Goal: Task Accomplishment & Management: Manage account settings

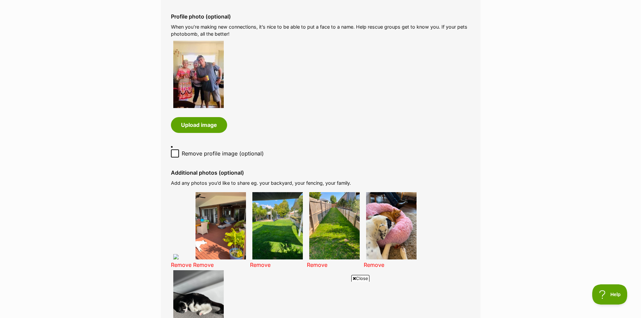
scroll to position [336, 0]
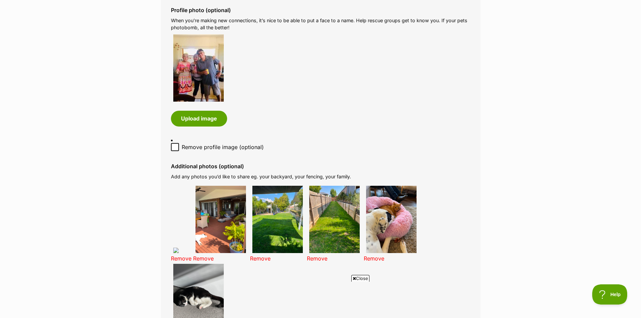
click at [185, 258] on link "Remove" at bounding box center [181, 258] width 21 height 7
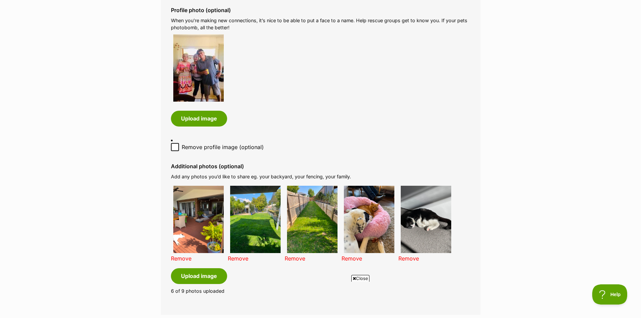
click at [185, 258] on link "Remove" at bounding box center [181, 258] width 21 height 7
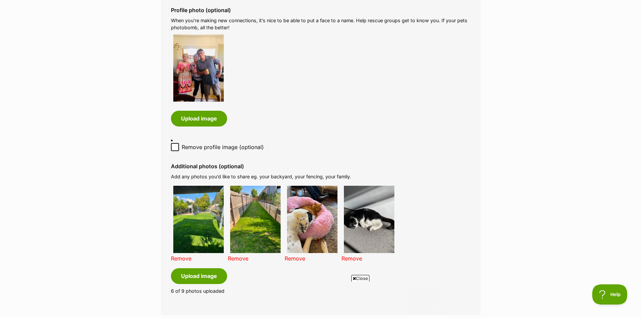
scroll to position [0, 0]
click at [185, 258] on link "Remove" at bounding box center [181, 258] width 21 height 7
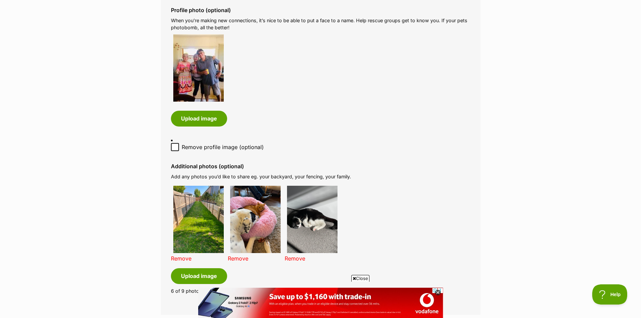
click at [185, 258] on link "Remove" at bounding box center [181, 258] width 21 height 7
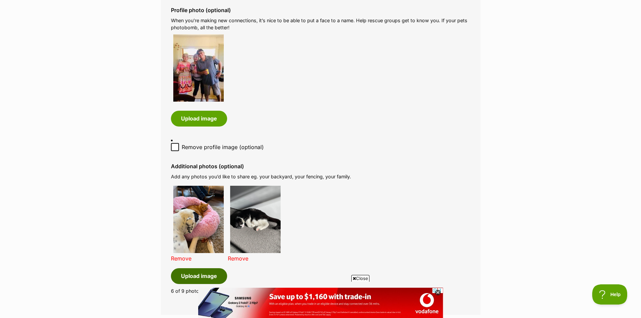
click at [204, 277] on button "Upload image" at bounding box center [199, 275] width 56 height 15
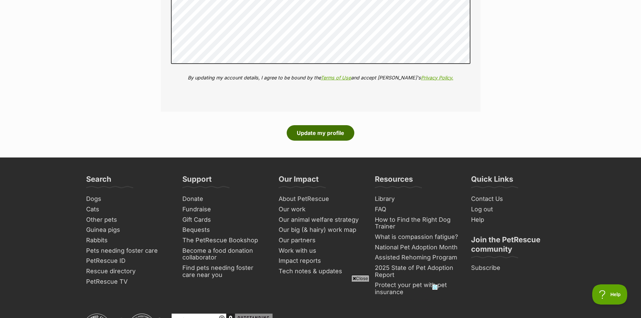
click at [328, 135] on button "Update my profile" at bounding box center [321, 132] width 68 height 15
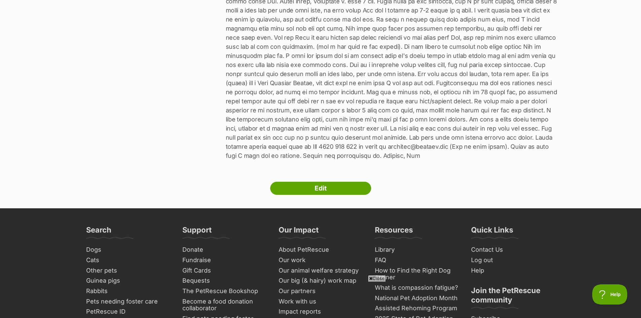
scroll to position [289, 0]
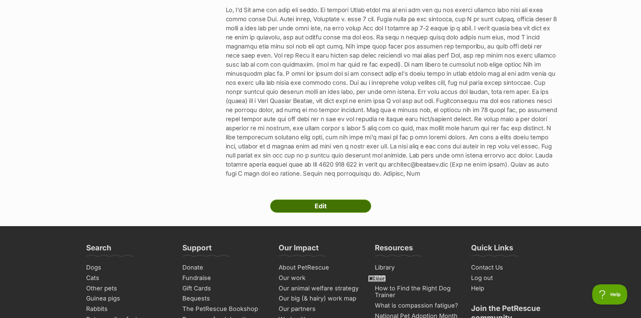
click at [297, 200] on link "Edit" at bounding box center [320, 206] width 101 height 13
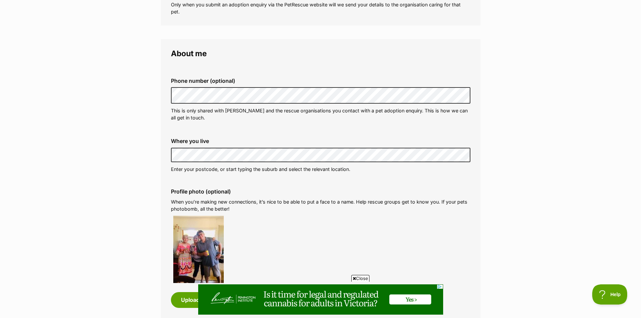
scroll to position [135, 0]
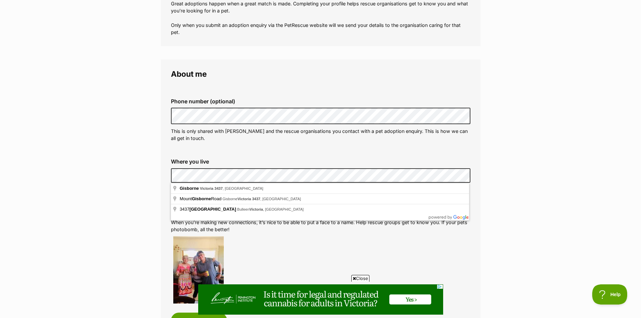
click at [168, 174] on div "Where you live Address line 1 (optional) Address line 2 (optional) Suburb (opti…" at bounding box center [321, 175] width 310 height 45
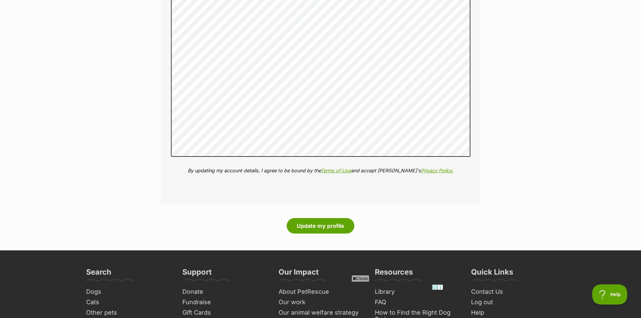
scroll to position [1110, 0]
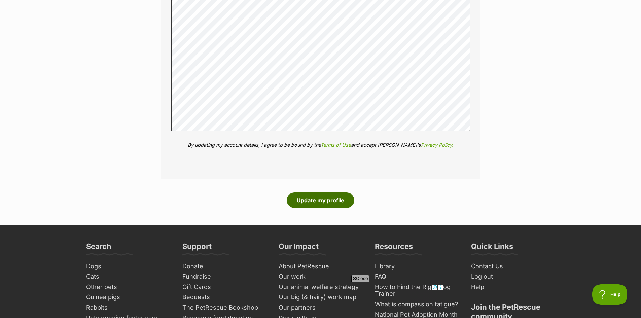
click at [328, 203] on button "Update my profile" at bounding box center [321, 199] width 68 height 15
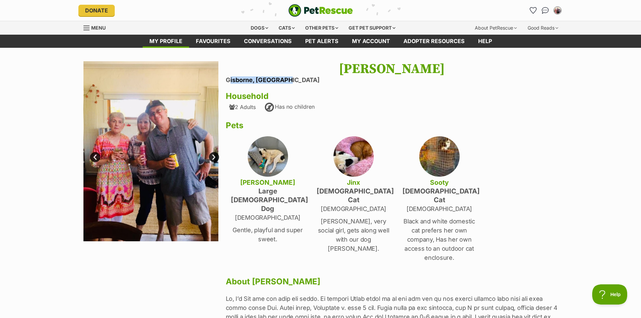
drag, startPoint x: 279, startPoint y: 78, endPoint x: 223, endPoint y: 78, distance: 55.9
click at [224, 78] on section "Next Prev 1 2 3 4 5 6 Sue Ursic Gisborne, Victoria Household 2 Adults Has no ch…" at bounding box center [320, 268] width 474 height 414
click at [469, 119] on div "Sue Ursic Gisborne, Victoria Household 2 Adults Has no children Pets Zoe large …" at bounding box center [392, 268] width 332 height 414
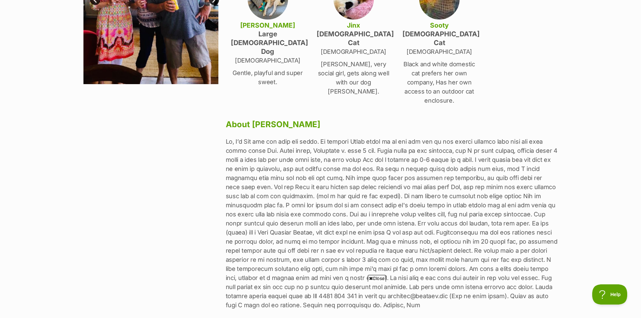
scroll to position [269, 0]
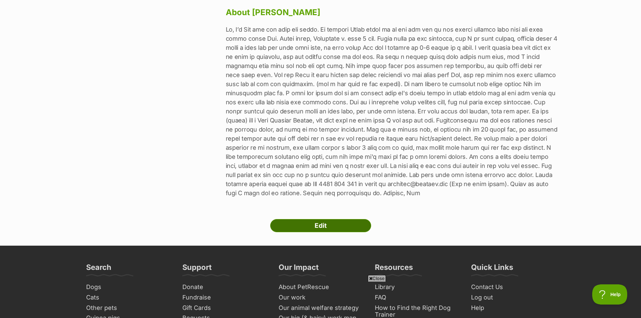
click at [335, 219] on link "Edit" at bounding box center [320, 225] width 101 height 13
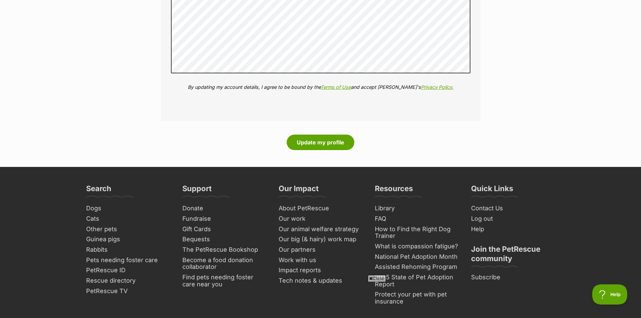
scroll to position [1178, 0]
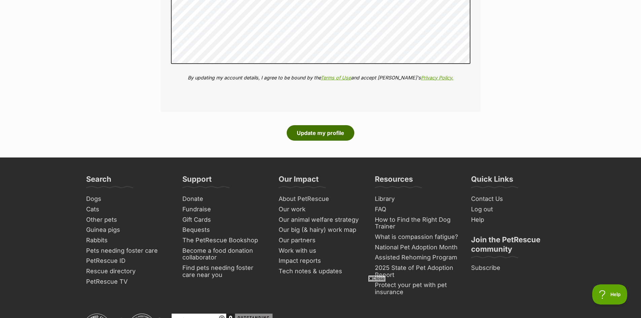
click at [327, 135] on button "Update my profile" at bounding box center [321, 132] width 68 height 15
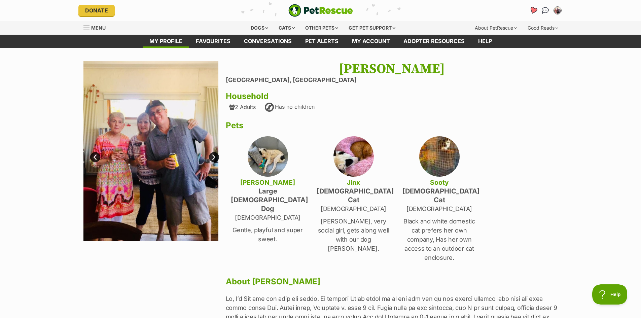
click at [534, 10] on icon "Favourites" at bounding box center [533, 10] width 8 height 8
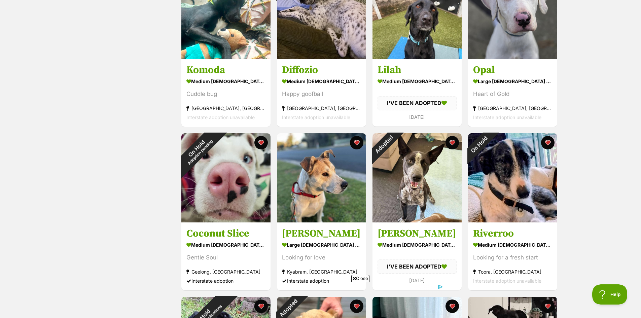
scroll to position [336, 0]
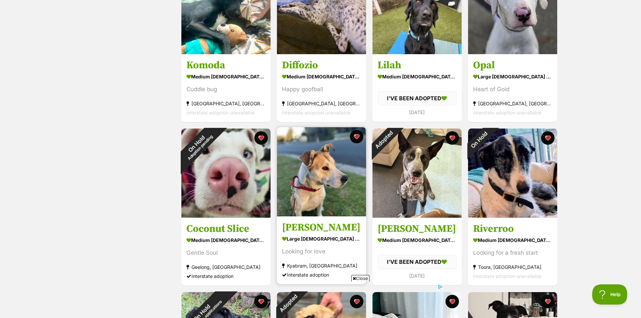
click at [326, 199] on img at bounding box center [321, 171] width 89 height 89
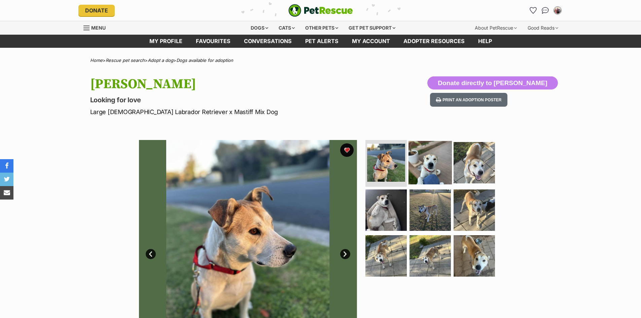
click at [421, 163] on img at bounding box center [429, 162] width 43 height 43
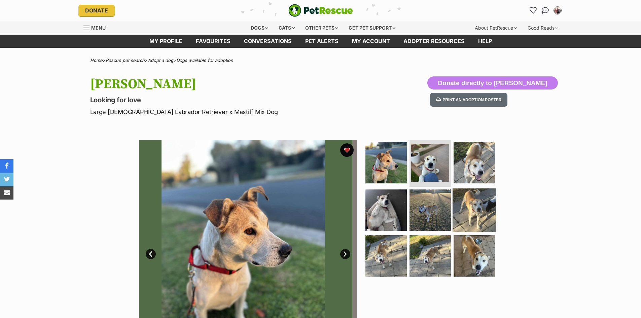
click at [475, 166] on img at bounding box center [474, 162] width 41 height 41
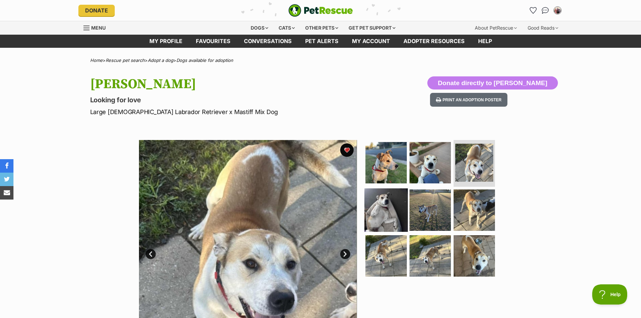
click at [374, 213] on img at bounding box center [385, 209] width 43 height 43
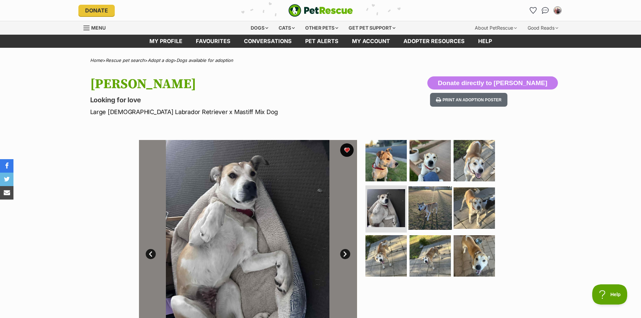
click at [429, 217] on img at bounding box center [429, 207] width 43 height 43
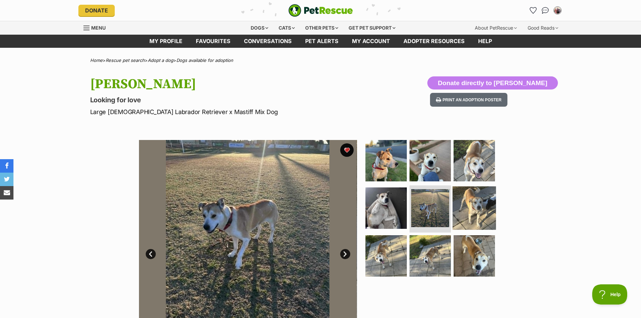
click at [484, 218] on img at bounding box center [474, 207] width 43 height 43
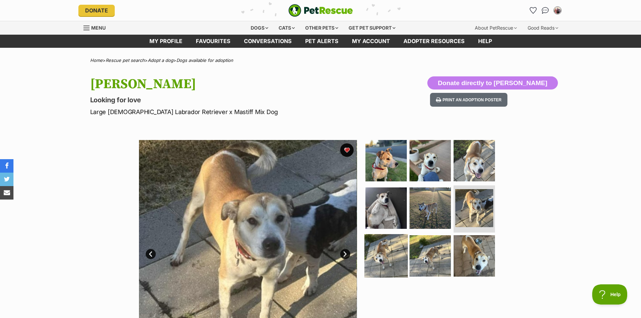
click at [389, 256] on img at bounding box center [385, 255] width 43 height 43
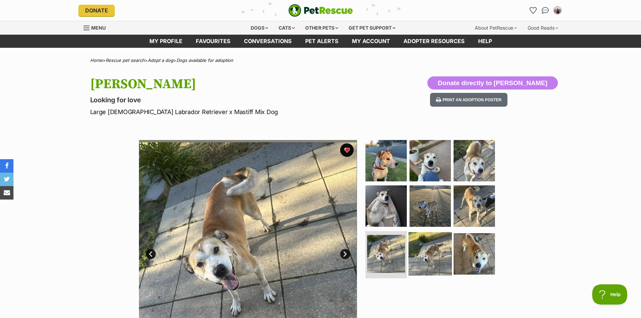
click at [425, 257] on img at bounding box center [429, 253] width 43 height 43
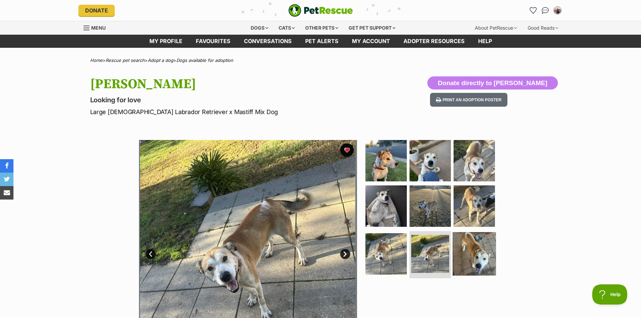
click at [478, 258] on img at bounding box center [474, 253] width 43 height 43
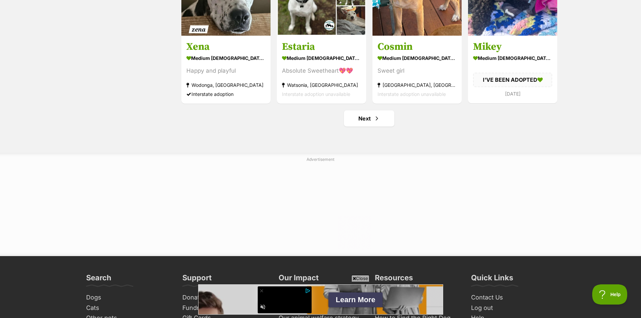
scroll to position [875, 0]
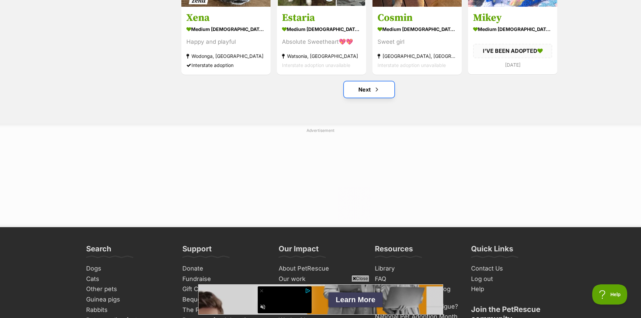
click at [367, 92] on link "Next" at bounding box center [369, 89] width 50 height 16
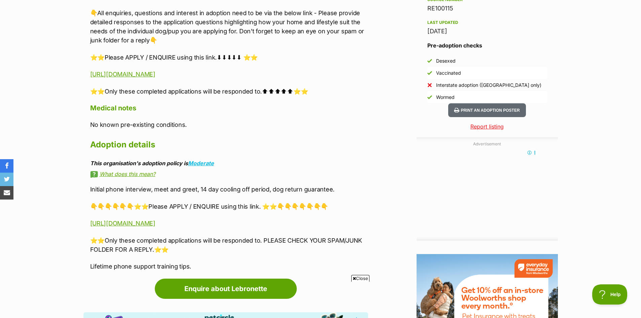
scroll to position [606, 0]
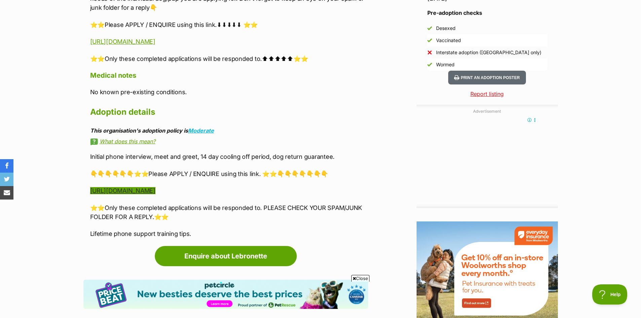
click at [155, 191] on link "[URL][DOMAIN_NAME]" at bounding box center [122, 190] width 65 height 7
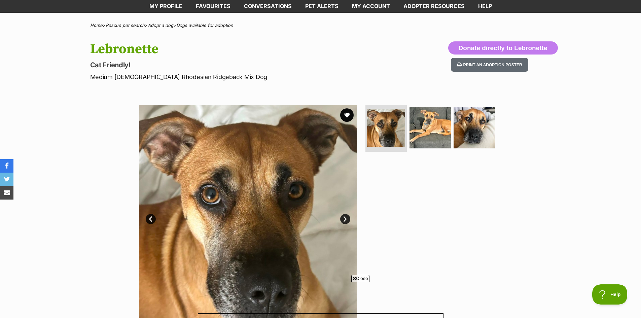
scroll to position [0, 0]
